Goal: Navigation & Orientation: Understand site structure

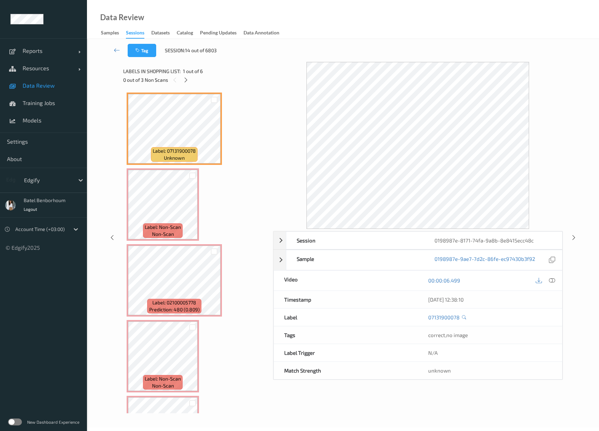
click at [14, 421] on label at bounding box center [15, 422] width 14 height 7
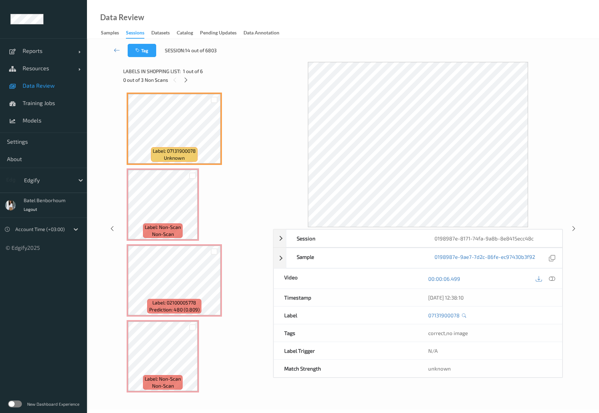
click at [17, 403] on label at bounding box center [15, 404] width 14 height 7
click at [17, 402] on label at bounding box center [15, 404] width 14 height 7
